Goal: Navigation & Orientation: Find specific page/section

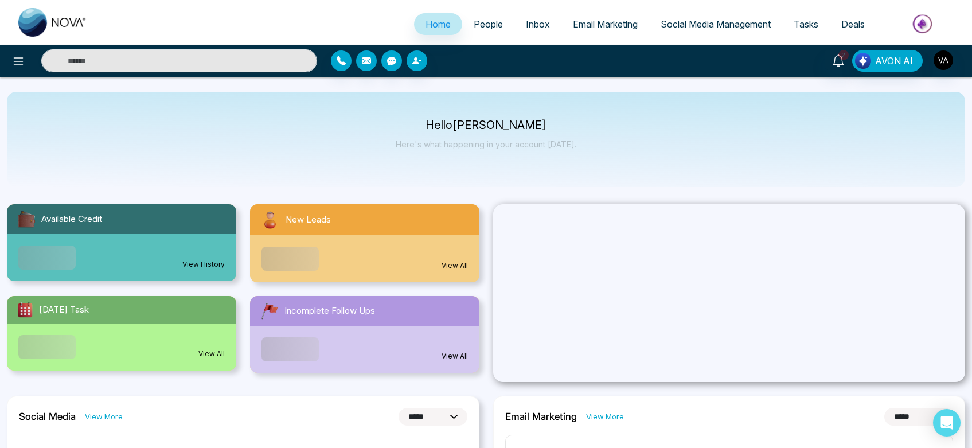
select select "*"
click at [20, 56] on icon at bounding box center [18, 61] width 14 height 14
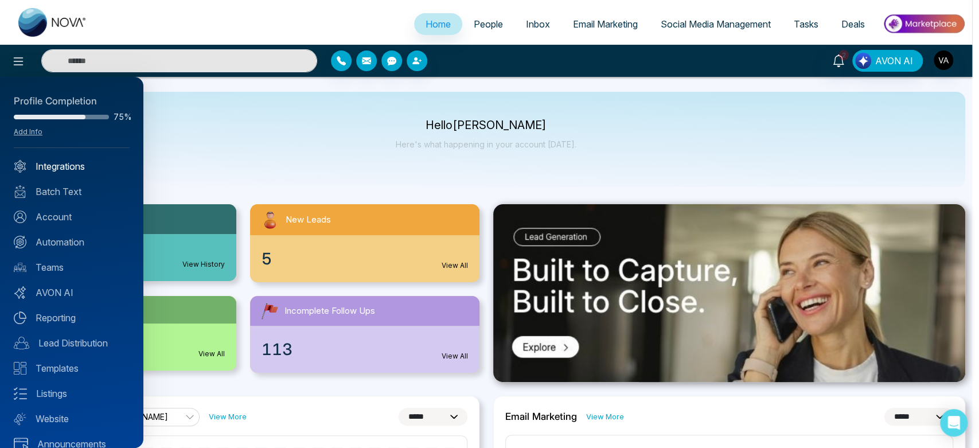
click at [74, 166] on link "Integrations" at bounding box center [72, 166] width 116 height 14
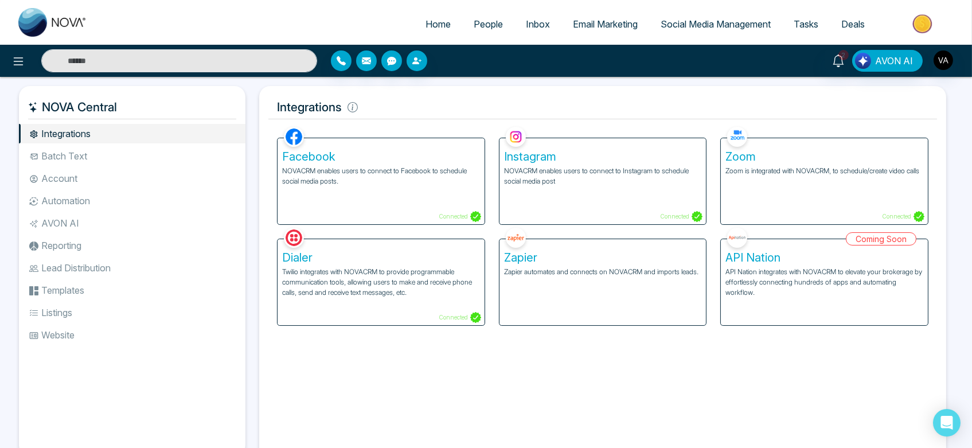
click at [81, 224] on li "AVON AI" at bounding box center [132, 222] width 226 height 19
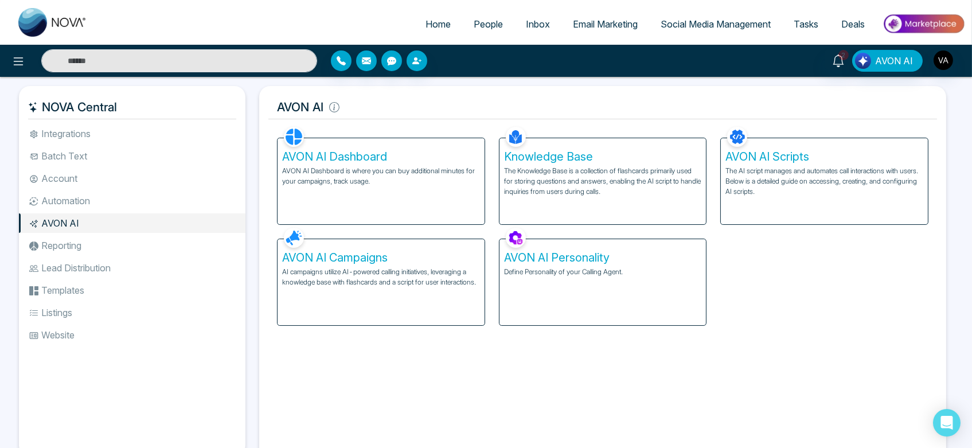
click at [396, 304] on div "AVON AI Campaigns AI campaigns utilize AI-powered calling initiatives, leveragi…" at bounding box center [380, 282] width 207 height 86
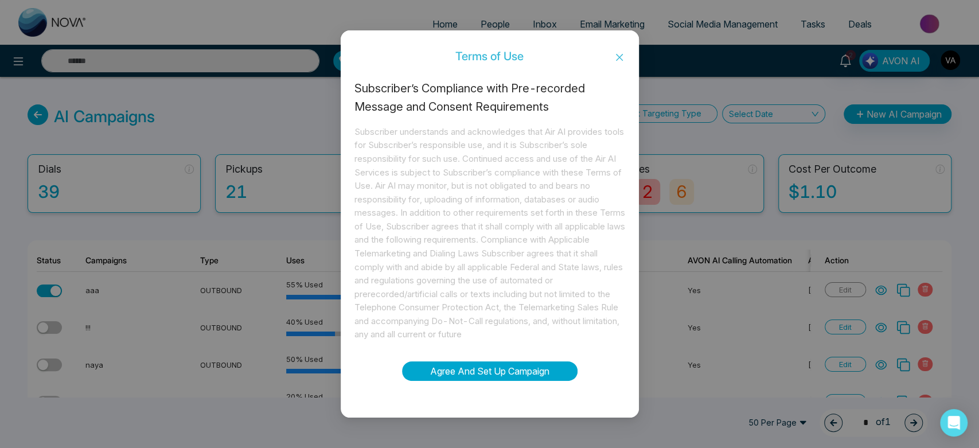
click at [505, 376] on button "Agree And Set Up Campaign" at bounding box center [489, 370] width 175 height 19
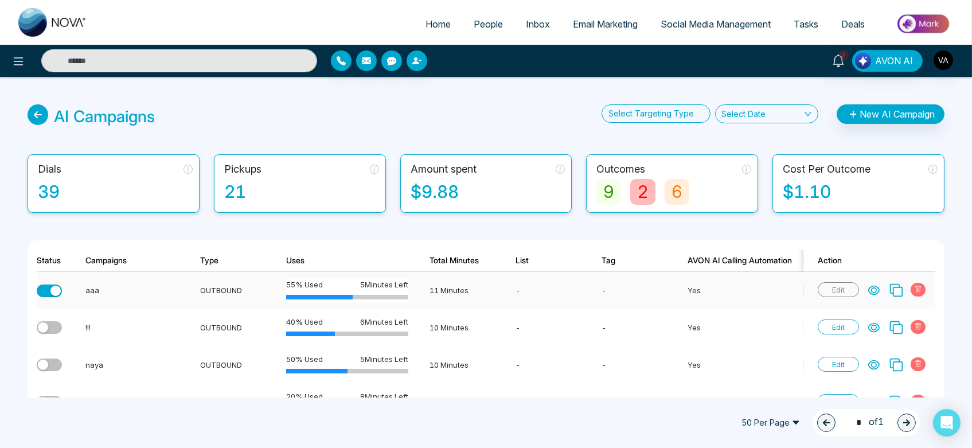
scroll to position [18, 0]
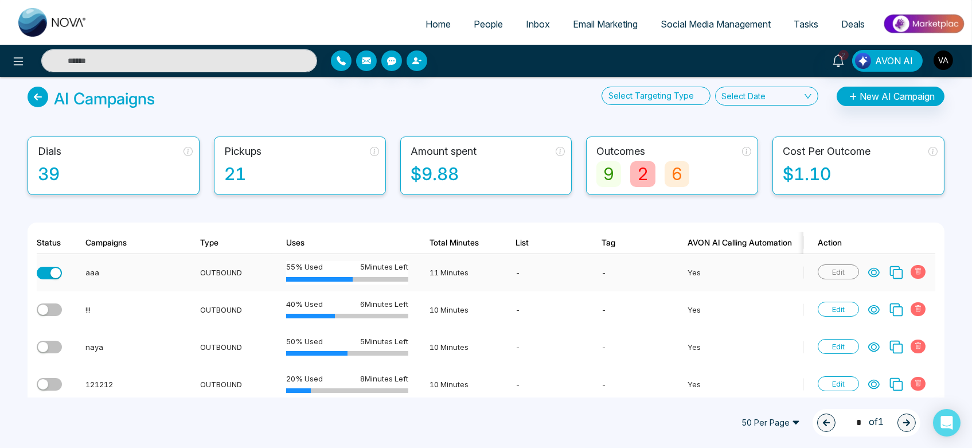
click at [879, 272] on icon at bounding box center [874, 272] width 10 height 9
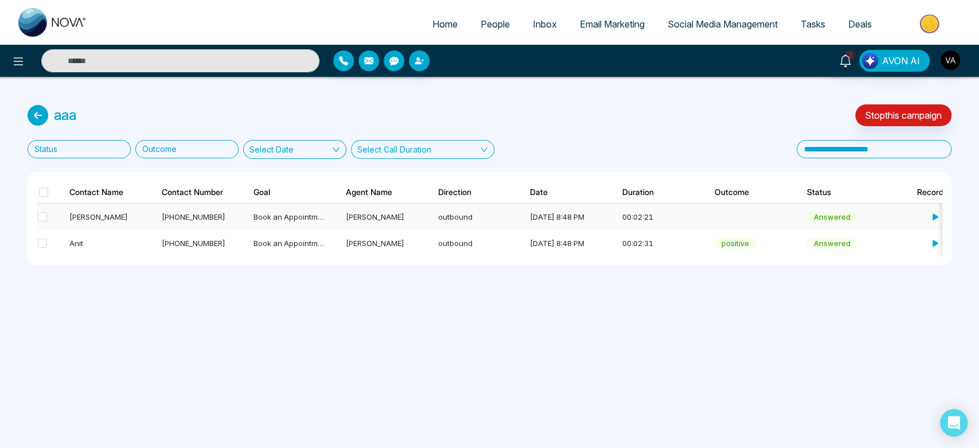
drag, startPoint x: 706, startPoint y: 221, endPoint x: 721, endPoint y: 214, distance: 16.4
click at [721, 214] on td at bounding box center [746, 217] width 92 height 26
drag, startPoint x: 721, startPoint y: 214, endPoint x: 766, endPoint y: 214, distance: 44.7
click at [766, 214] on td at bounding box center [746, 217] width 92 height 26
click at [422, 25] on link "Home" at bounding box center [445, 24] width 48 height 22
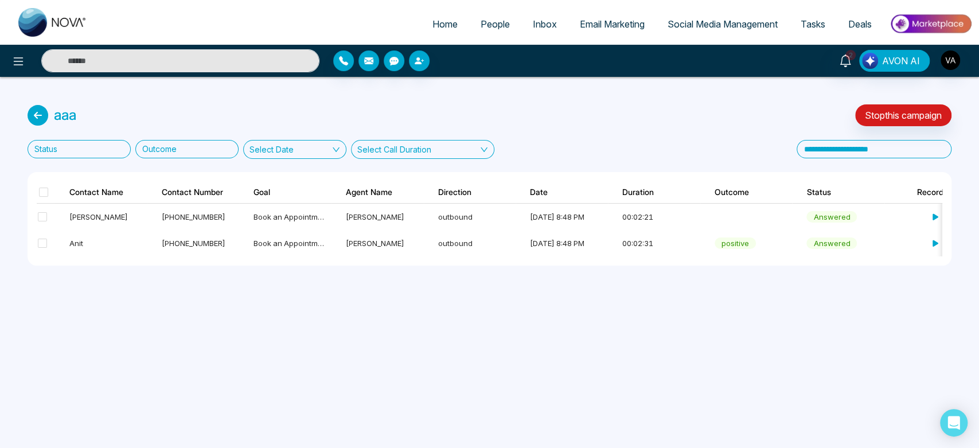
select select "*"
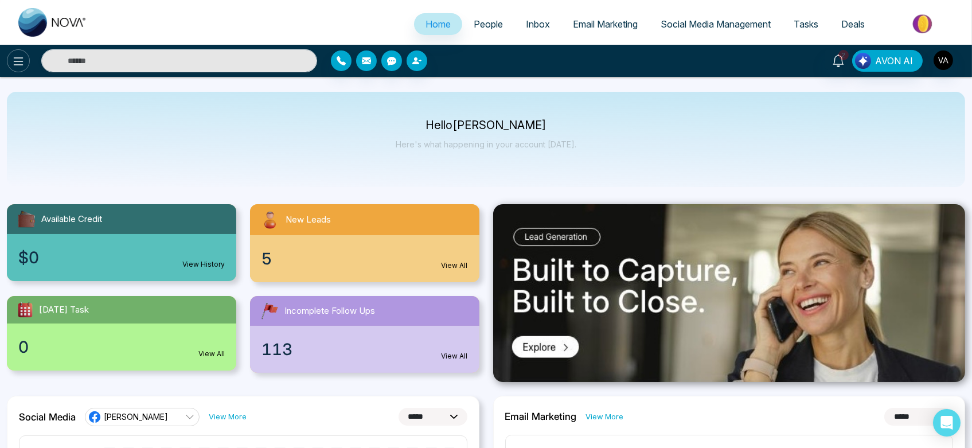
click at [12, 67] on icon at bounding box center [18, 61] width 14 height 14
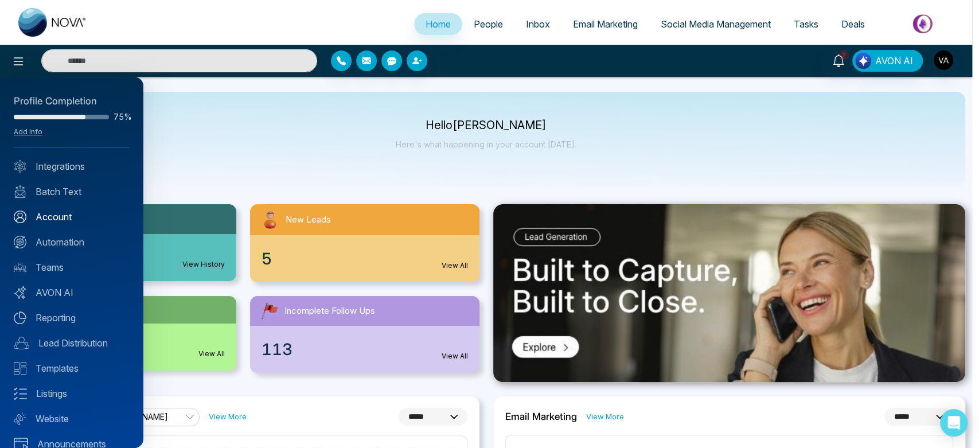
click at [68, 215] on link "Account" at bounding box center [72, 217] width 116 height 14
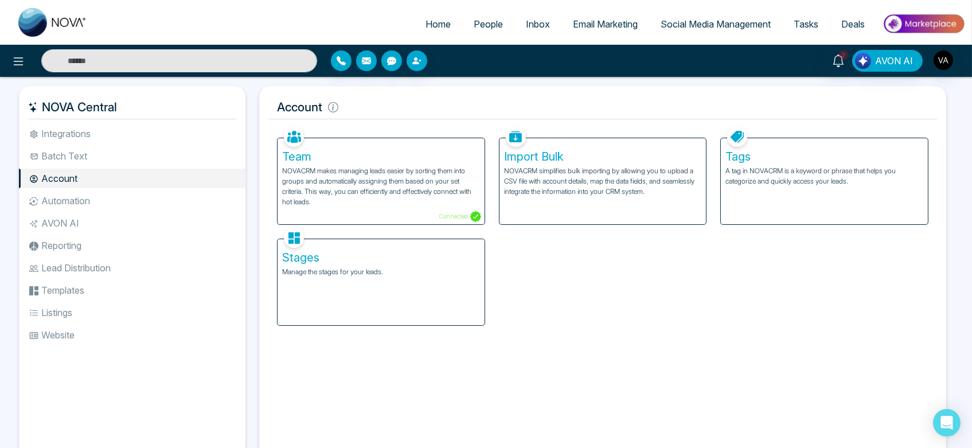
click at [115, 134] on li "Integrations" at bounding box center [132, 133] width 226 height 19
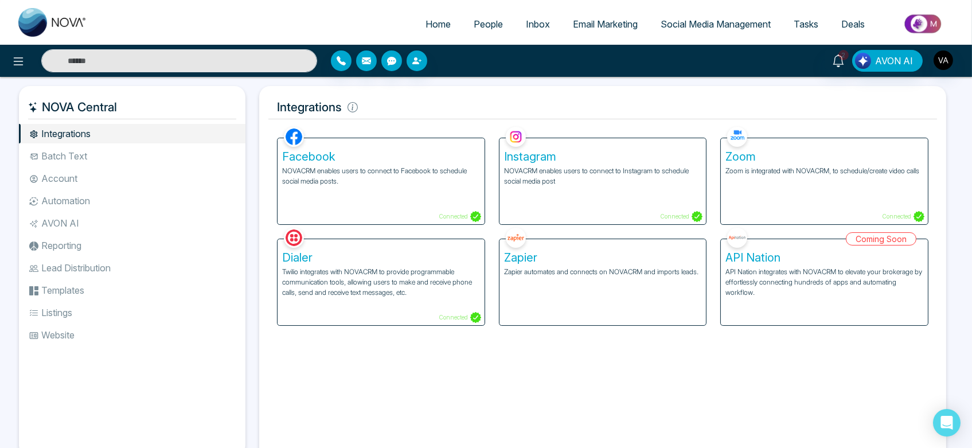
click at [816, 202] on div "Zoom Zoom is integrated with NOVACRM, to schedule/create video calls Connected" at bounding box center [824, 181] width 207 height 86
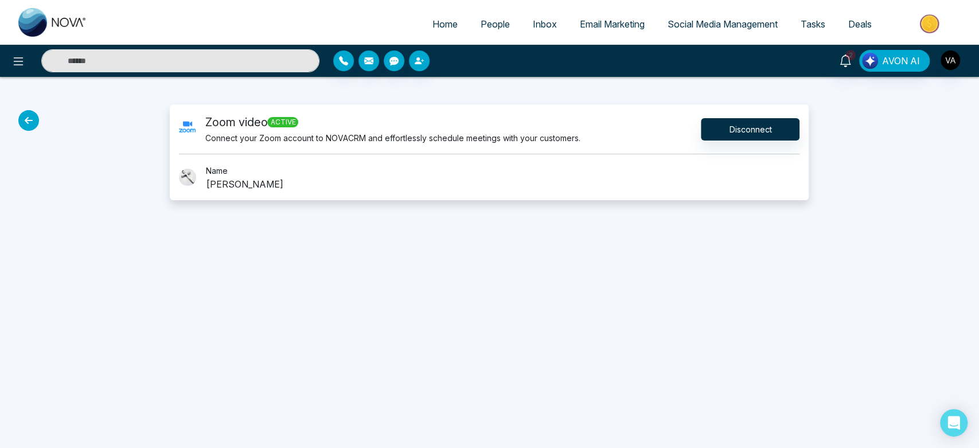
click at [29, 124] on icon at bounding box center [28, 120] width 21 height 21
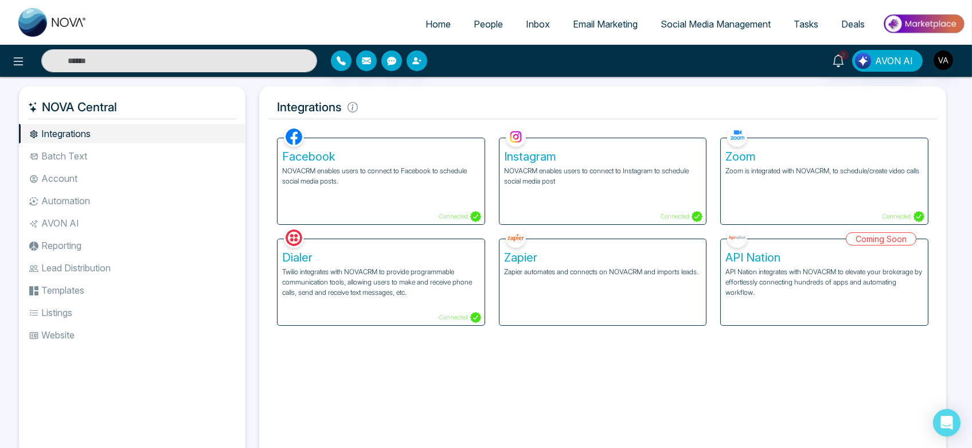
click at [76, 219] on li "AVON AI" at bounding box center [132, 222] width 226 height 19
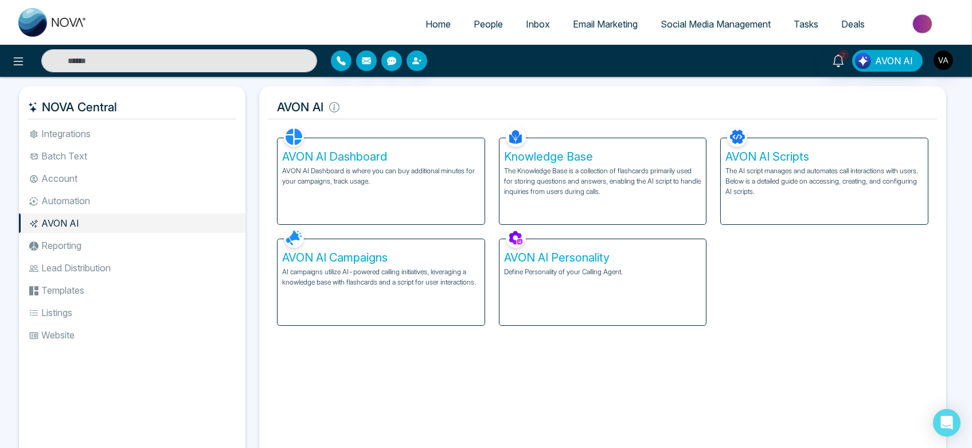
click at [110, 196] on li "Automation" at bounding box center [132, 200] width 226 height 19
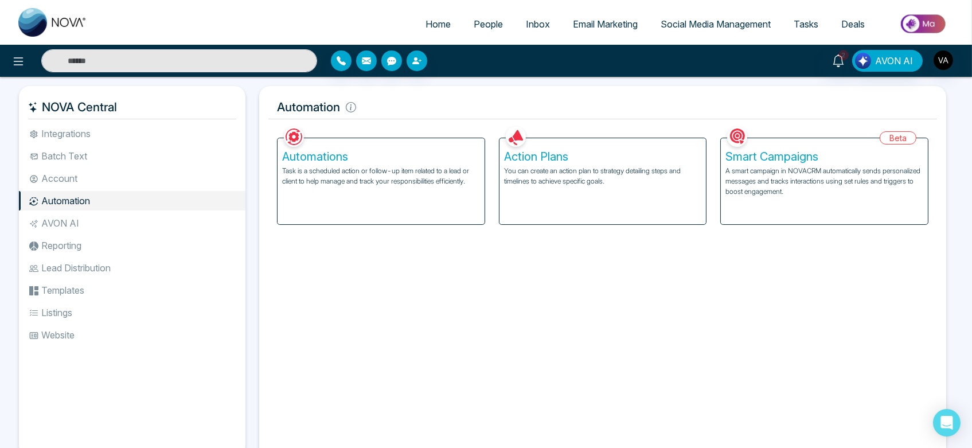
click at [85, 258] on li "Lead Distribution" at bounding box center [132, 267] width 226 height 19
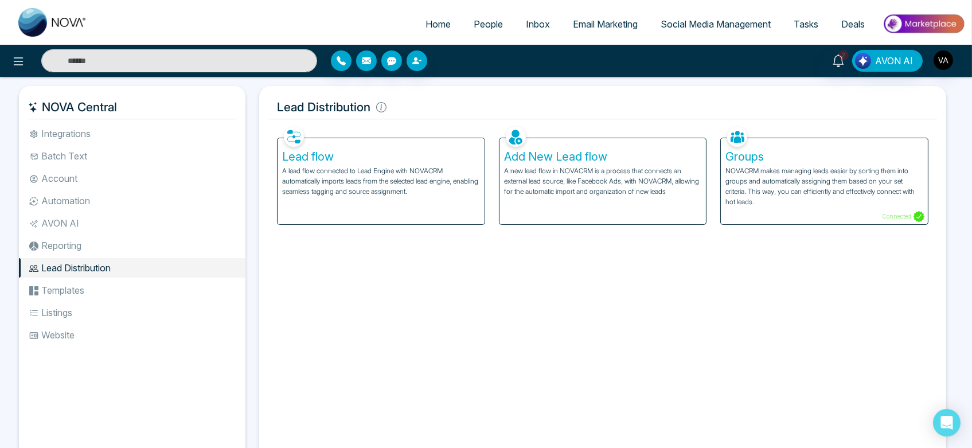
click at [76, 244] on li "Reporting" at bounding box center [132, 245] width 226 height 19
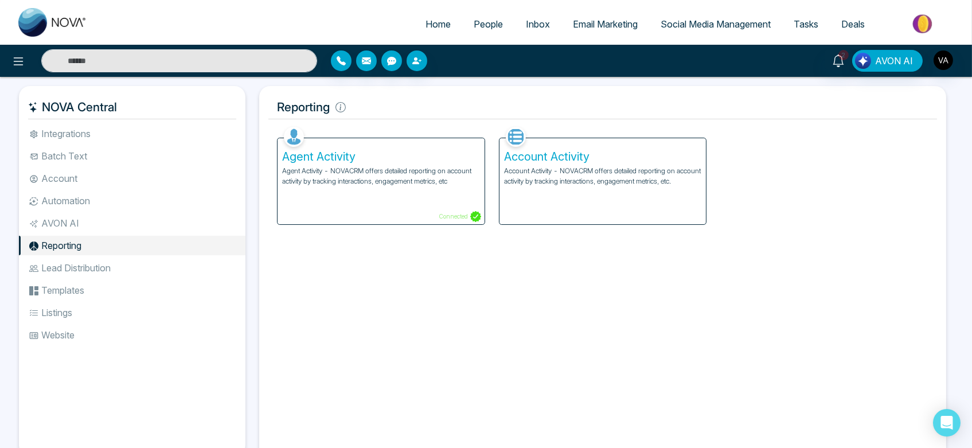
click at [697, 26] on span "Social Media Management" at bounding box center [715, 23] width 110 height 11
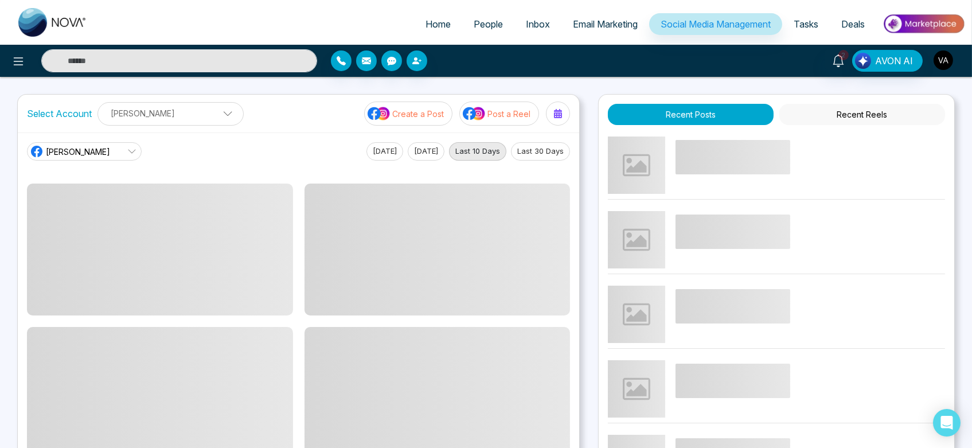
click at [950, 58] on img "button" at bounding box center [942, 59] width 19 height 19
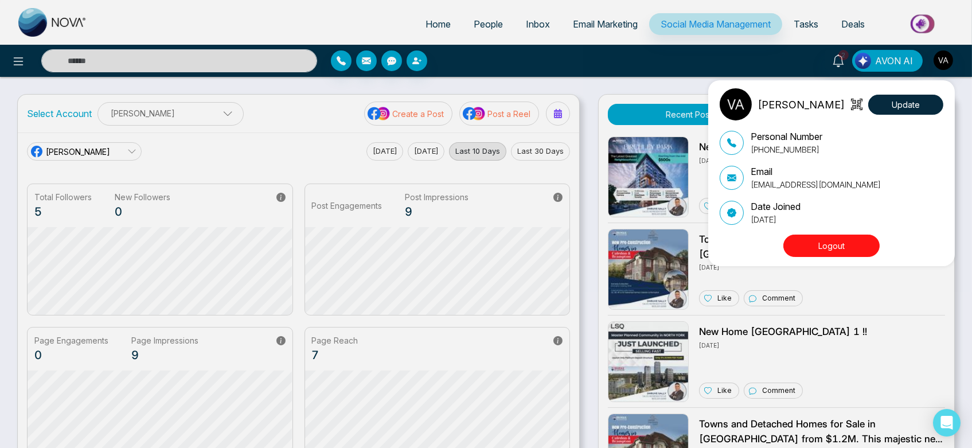
click at [180, 106] on div "Vijay Admin Update Personal Number +918975542824 Email vijay@mmnovatech.com Dat…" at bounding box center [486, 224] width 972 height 448
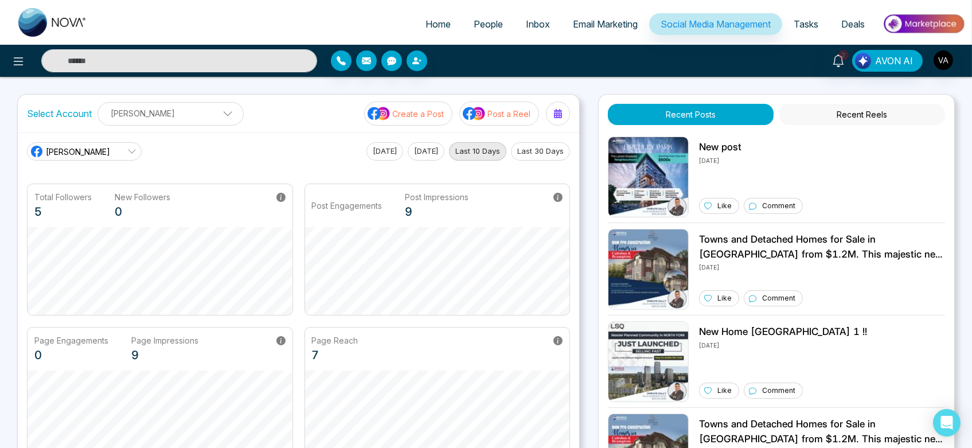
click at [218, 114] on span at bounding box center [223, 116] width 10 height 10
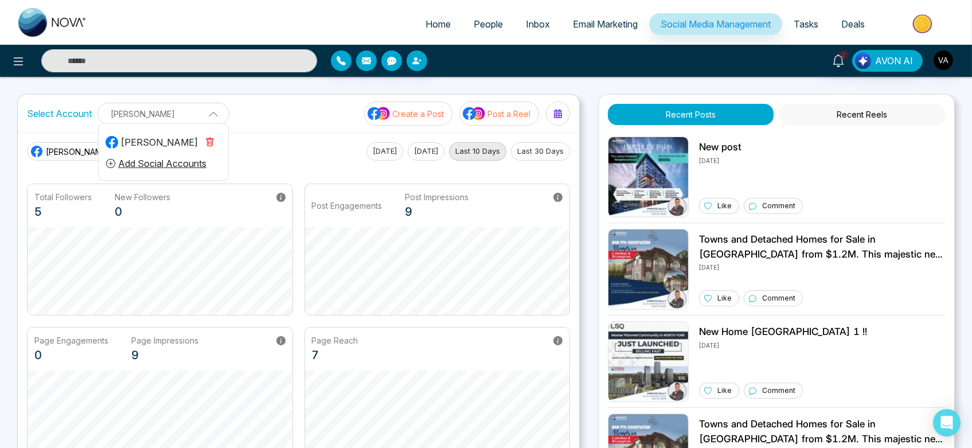
click at [209, 142] on icon "button" at bounding box center [209, 142] width 9 height 9
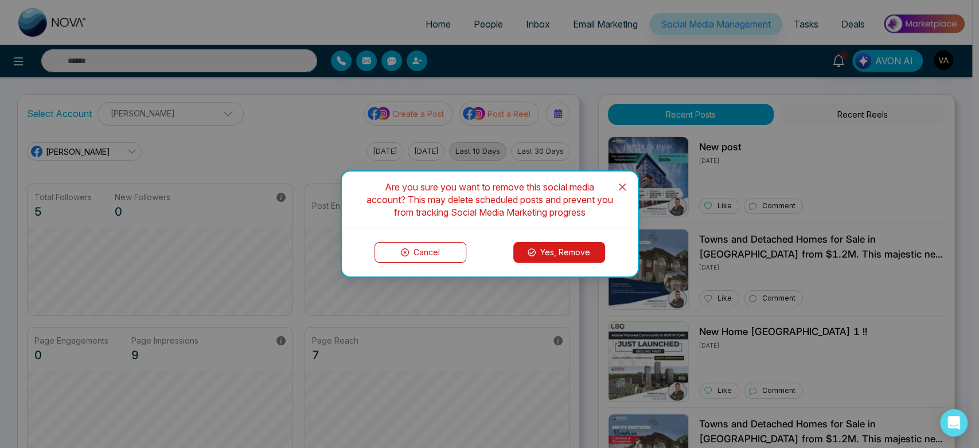
click at [434, 257] on button "Cancel" at bounding box center [420, 252] width 92 height 21
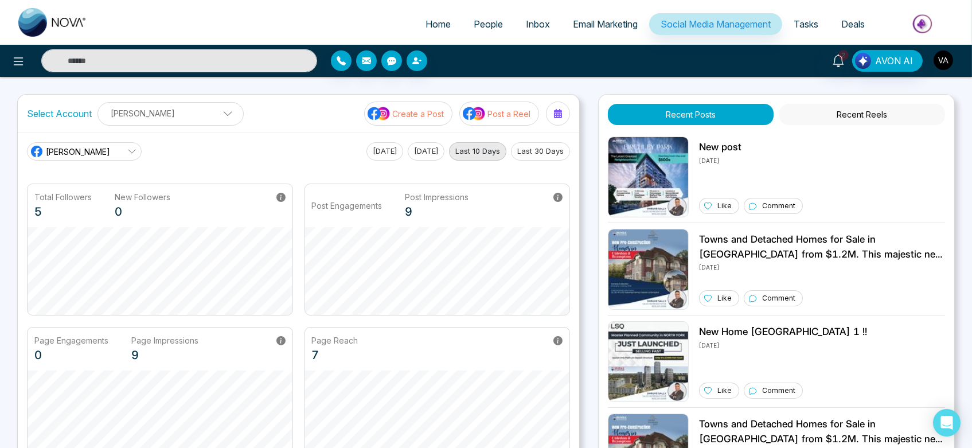
click at [947, 57] on img "button" at bounding box center [942, 59] width 19 height 19
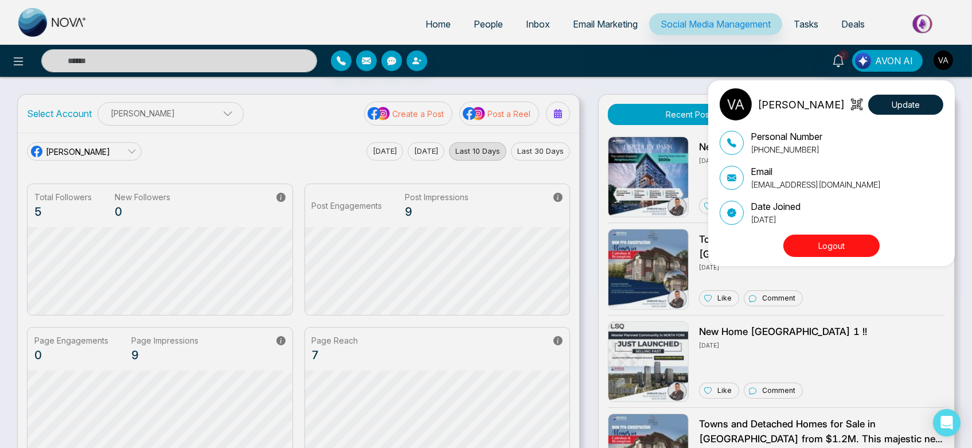
click at [857, 247] on button "Logout" at bounding box center [831, 245] width 96 height 22
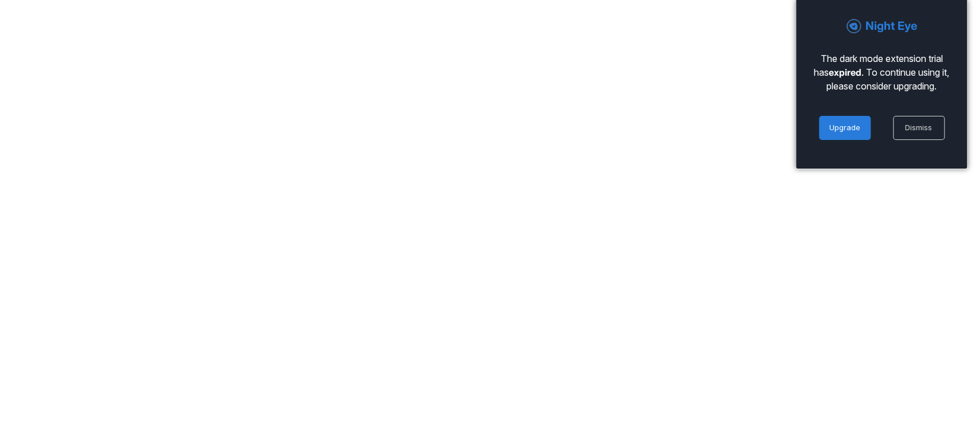
click at [925, 123] on link "Dismiss" at bounding box center [919, 128] width 52 height 24
